Goal: Use online tool/utility

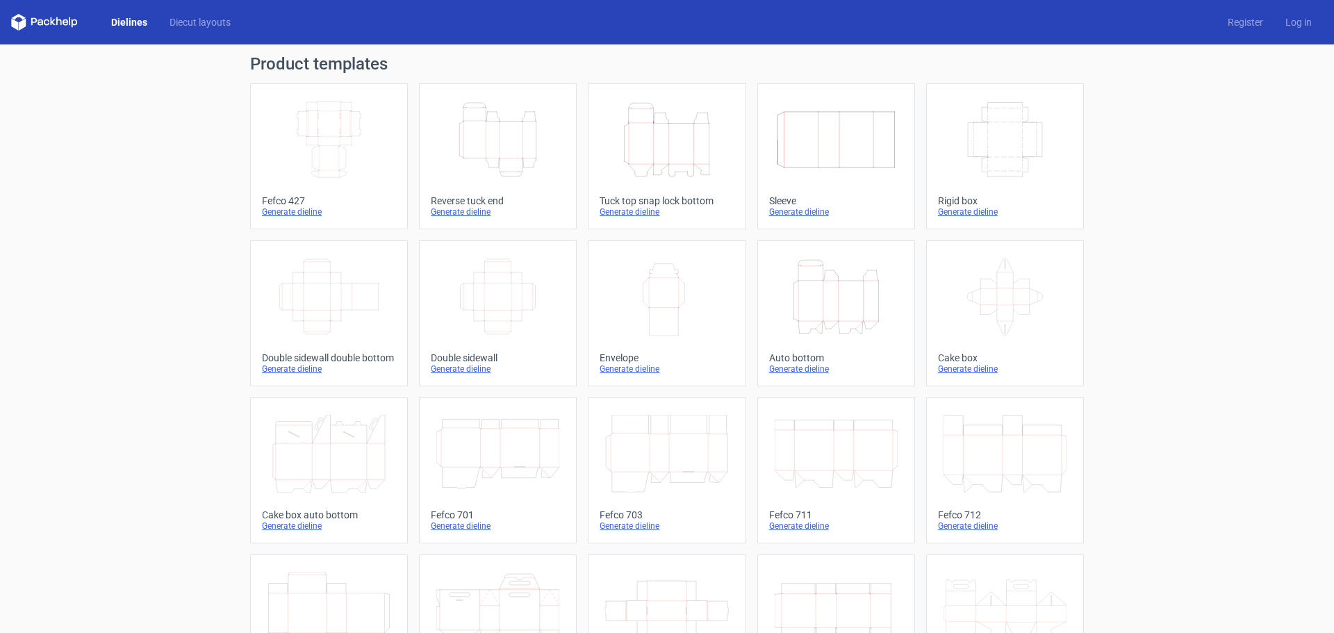
click at [473, 140] on icon "Height Depth Width" at bounding box center [497, 140] width 123 height 78
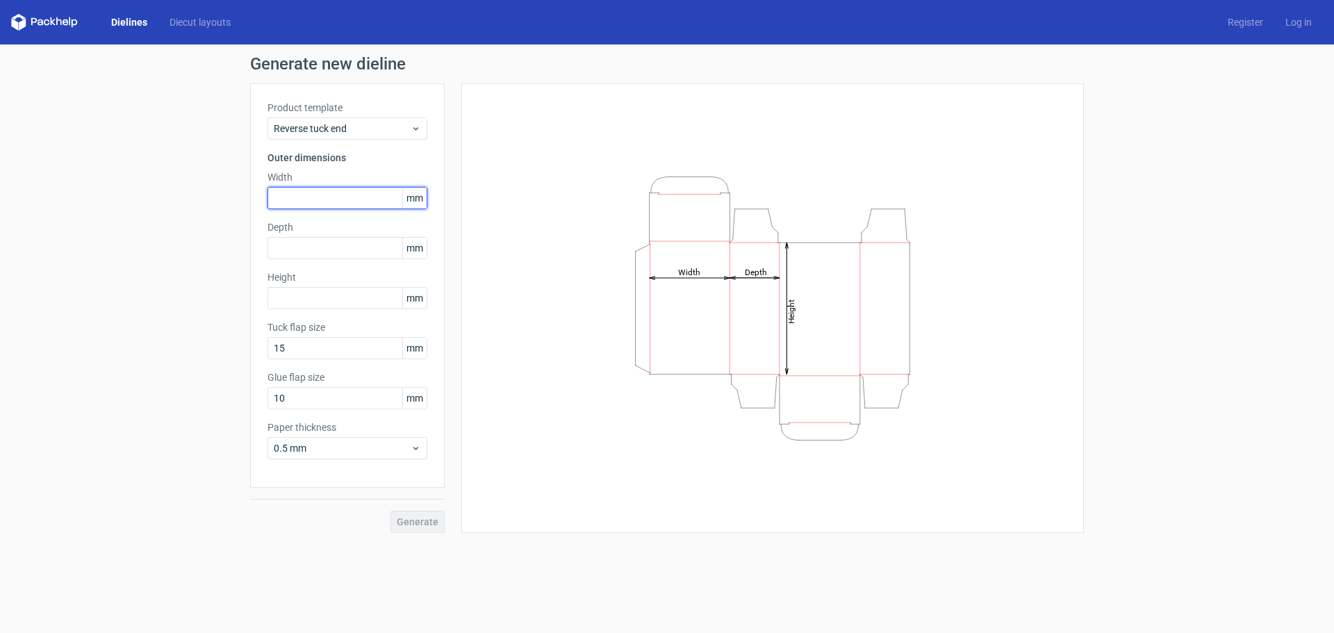
click at [338, 199] on input "text" at bounding box center [348, 198] width 160 height 22
type input "250"
type input "184"
type input "110"
type input "15"
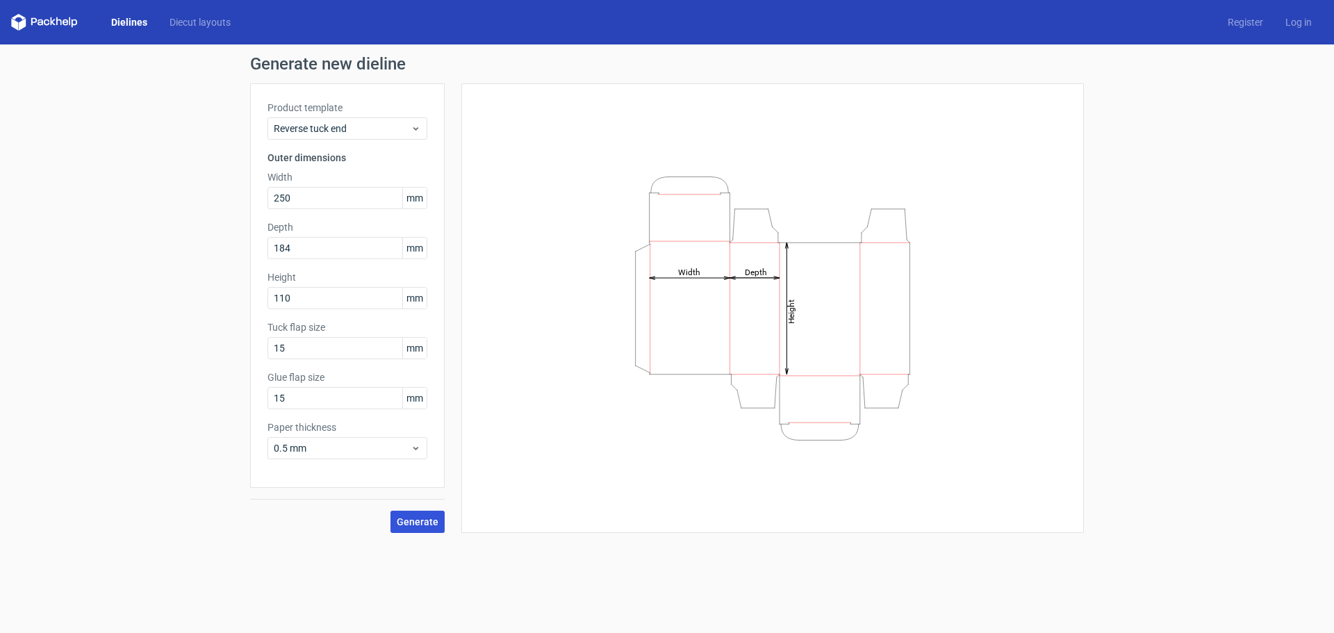
click at [404, 520] on span "Generate" at bounding box center [418, 522] width 42 height 10
